Goal: Navigation & Orientation: Understand site structure

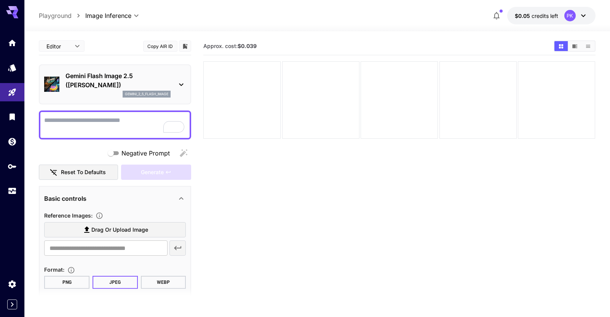
click at [183, 152] on div "Negative Prompt" at bounding box center [115, 153] width 152 height 15
click at [13, 170] on div "API Keys" at bounding box center [15, 178] width 30 height 17
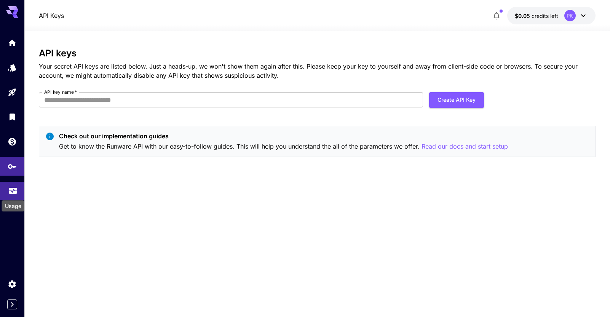
click at [13, 191] on icon "Usage" at bounding box center [12, 188] width 9 height 9
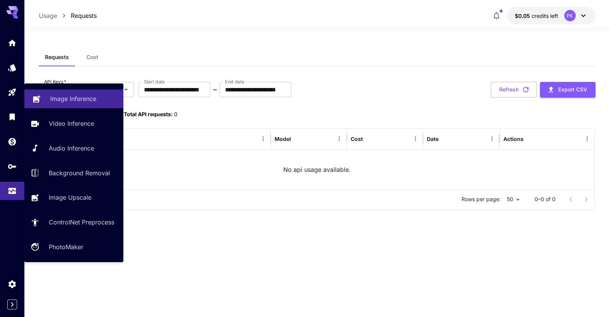
click at [81, 97] on p "Image Inference" at bounding box center [73, 98] width 46 height 9
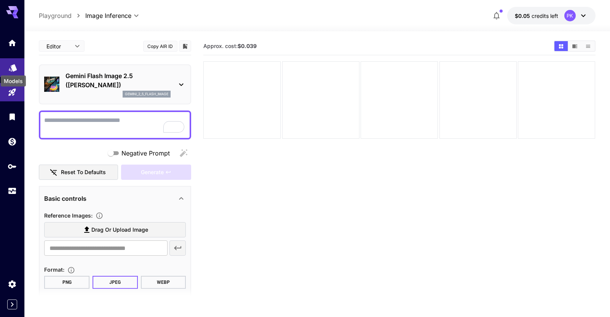
click at [11, 69] on icon "Models" at bounding box center [12, 65] width 9 height 9
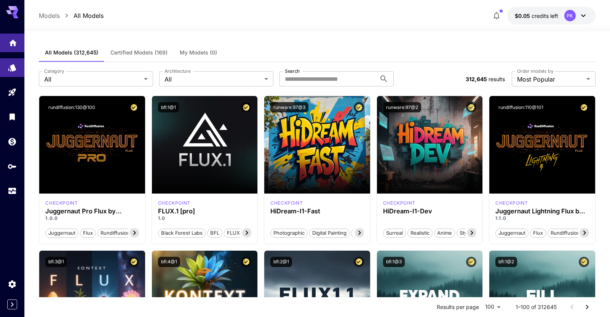
click at [13, 35] on link at bounding box center [12, 43] width 24 height 19
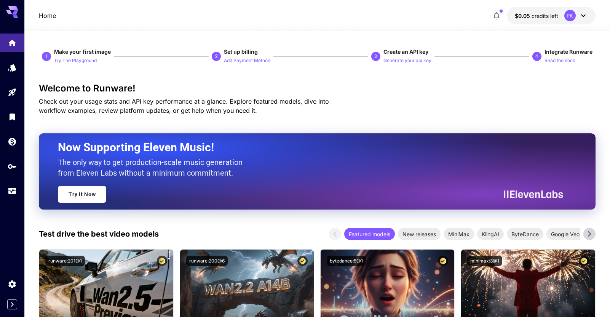
click at [581, 16] on icon at bounding box center [583, 15] width 9 height 9
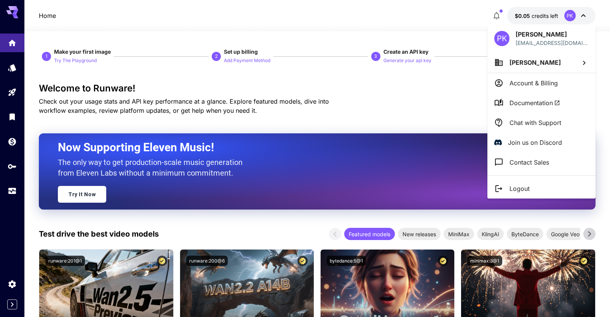
click at [527, 105] on span "Documentation" at bounding box center [535, 102] width 51 height 9
